Goal: Navigation & Orientation: Understand site structure

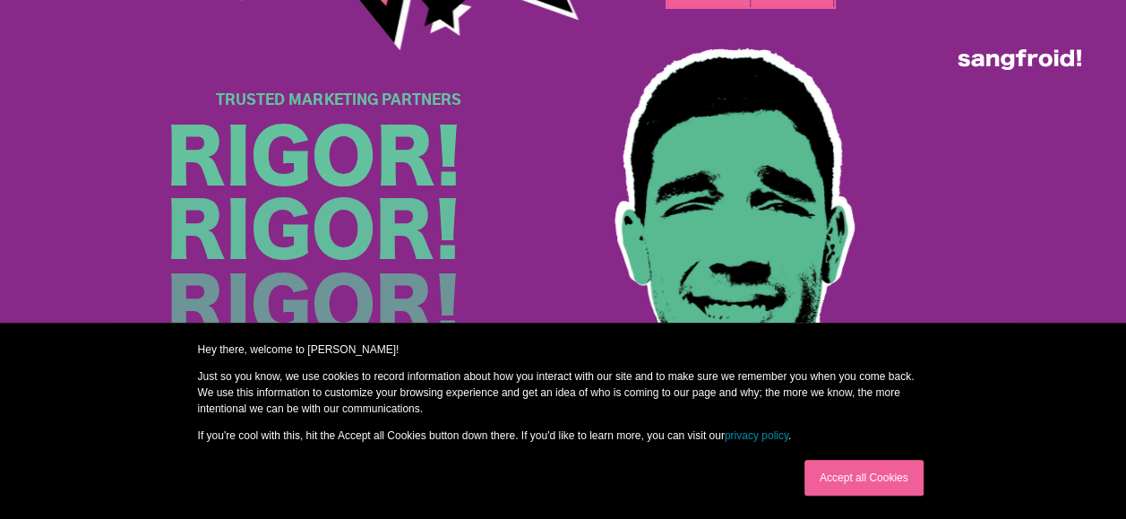
scroll to position [3114, 0]
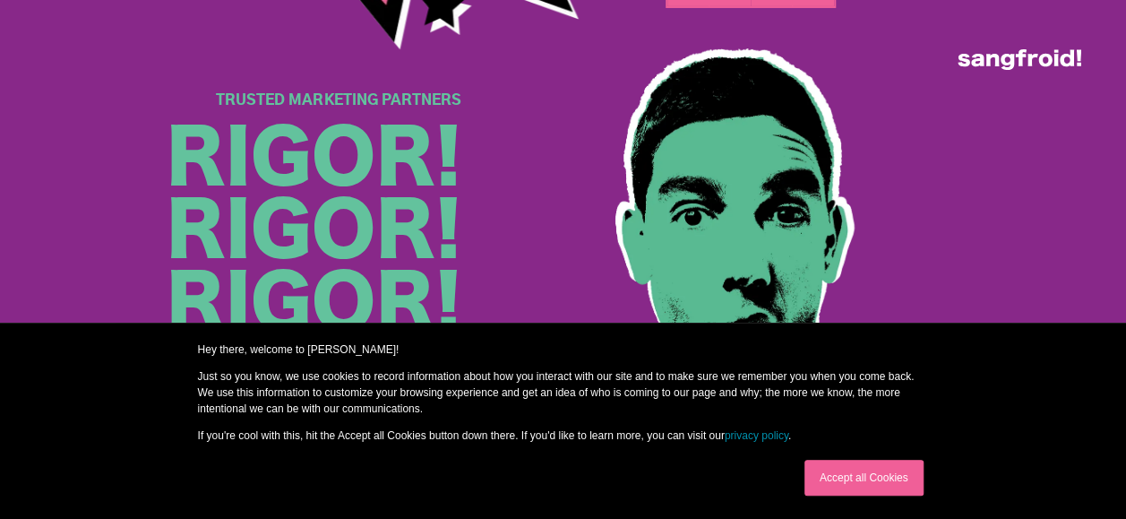
click at [876, 479] on link "Accept all Cookies" at bounding box center [863, 478] width 119 height 36
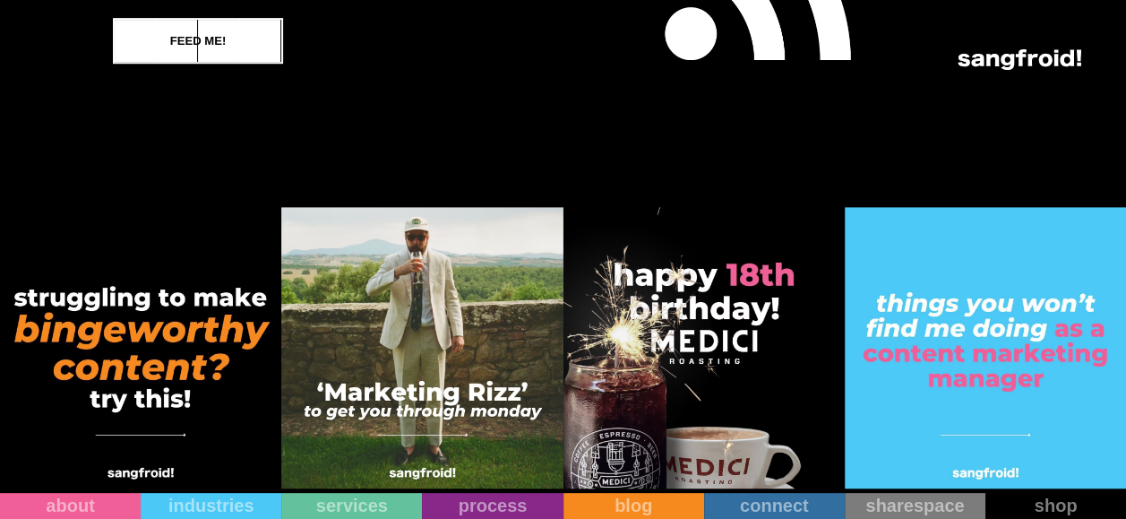
scroll to position [7347, 0]
click at [100, 497] on div "about" at bounding box center [70, 490] width 141 height 21
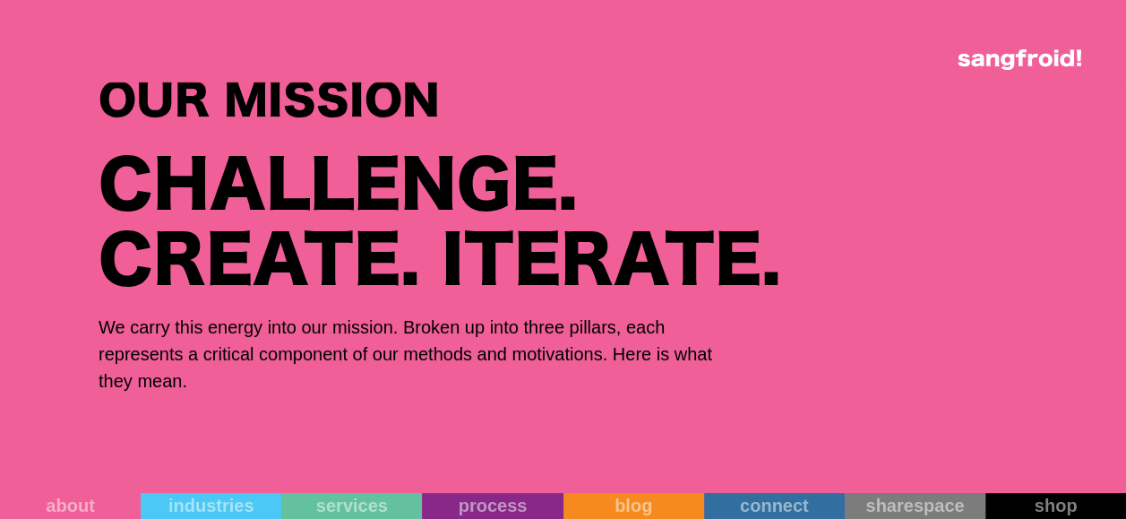
scroll to position [4109, 13]
click at [389, 503] on link "services" at bounding box center [351, 495] width 141 height 47
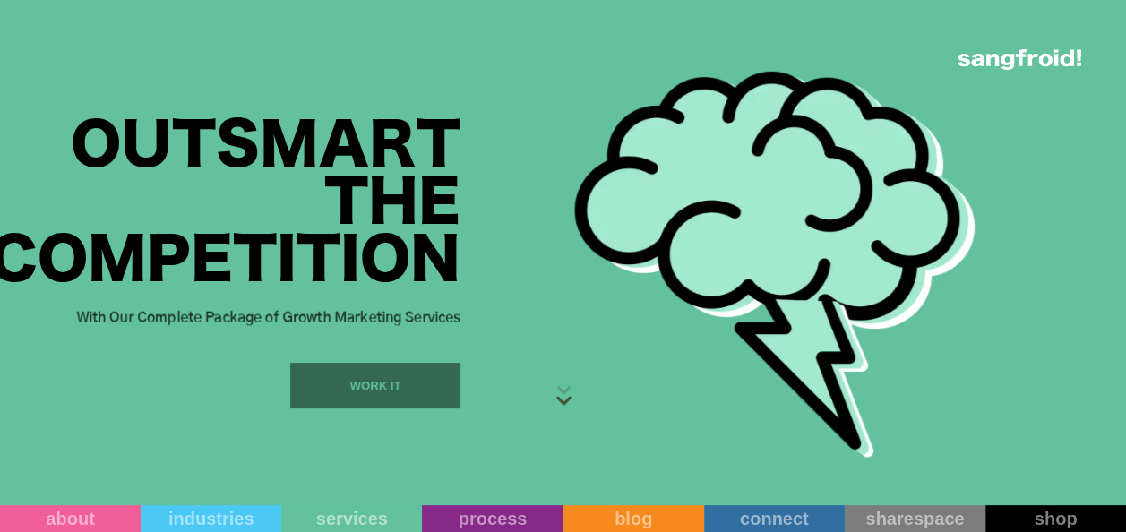
click at [246, 502] on div "Outsmart the Competition With Our Complete Package of Growth Marketing Services…" at bounding box center [230, 252] width 460 height 505
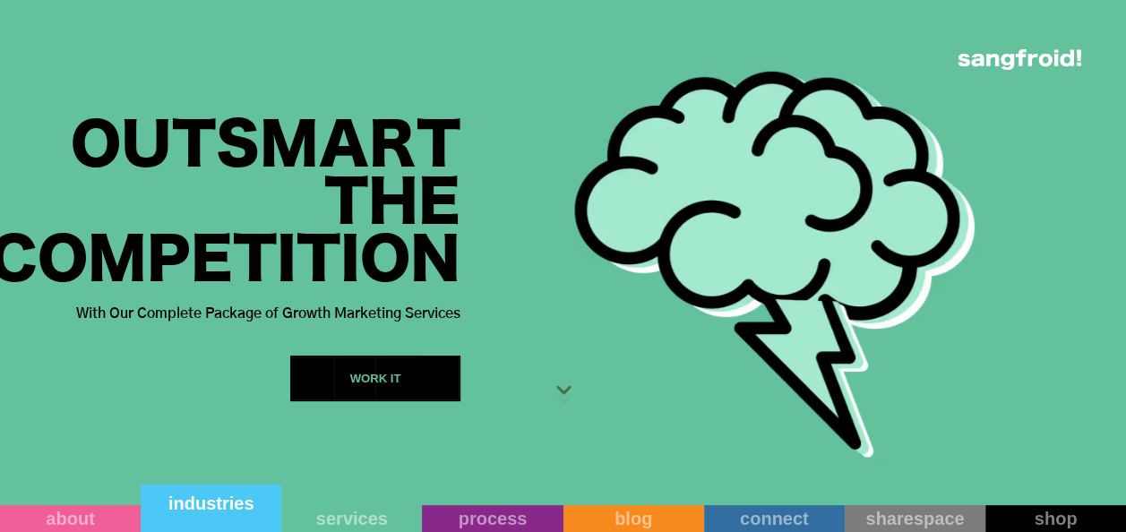
click at [246, 511] on div "industries" at bounding box center [211, 503] width 141 height 21
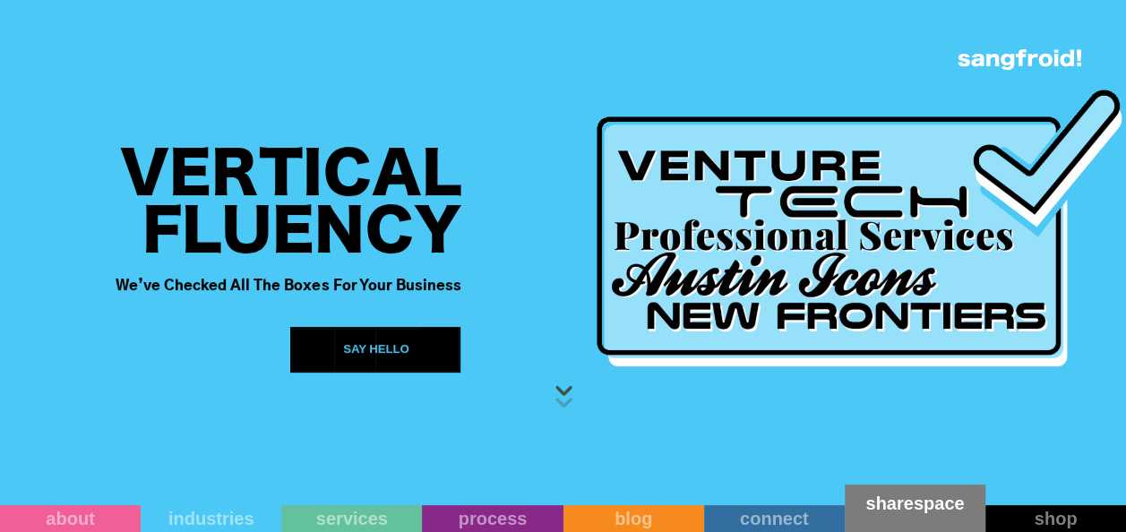
click at [897, 513] on div "sharespace" at bounding box center [915, 503] width 141 height 21
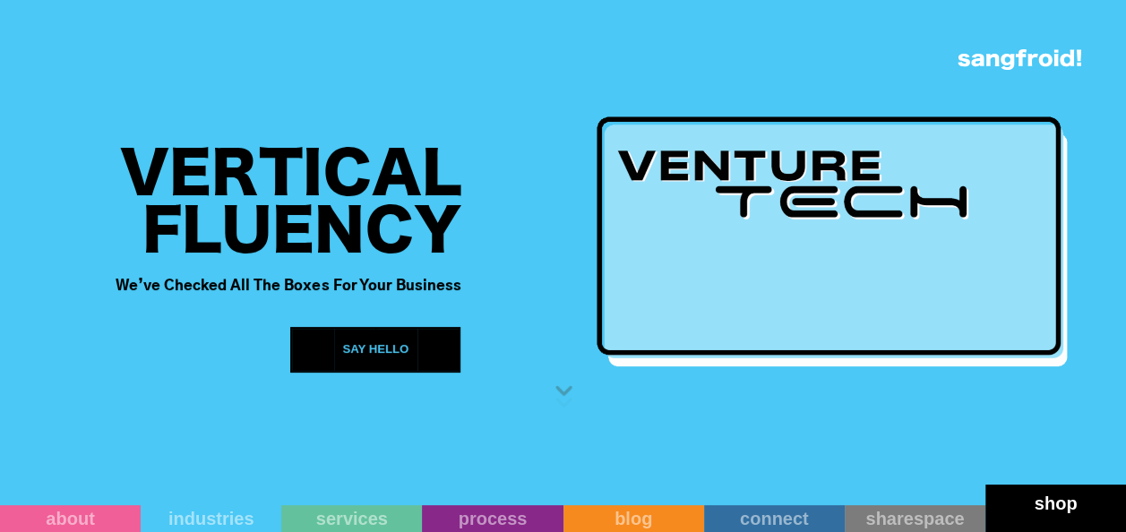
click at [1044, 511] on div "shop" at bounding box center [1055, 503] width 141 height 21
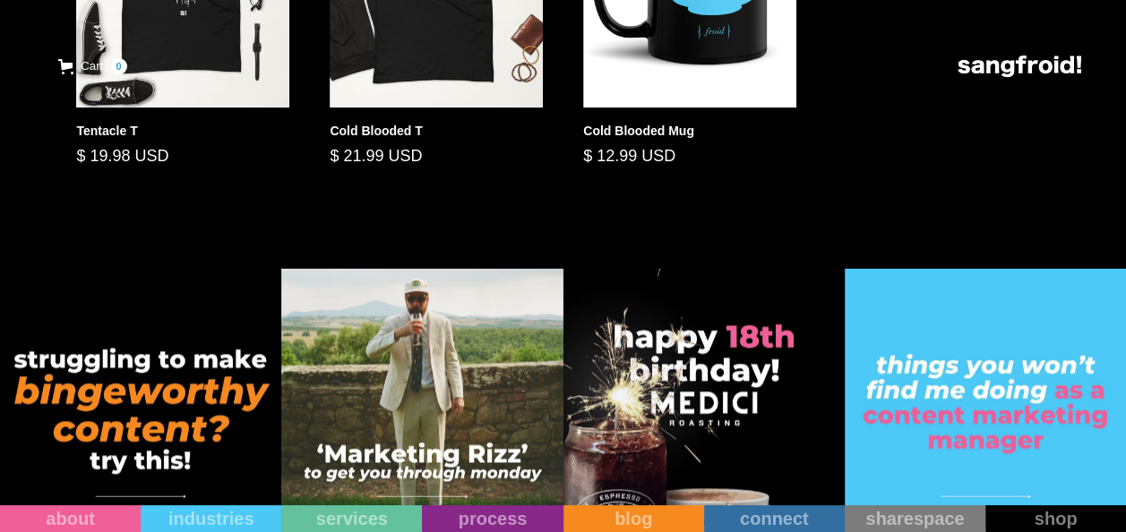
scroll to position [1166, 0]
